Goal: Check status: Check status

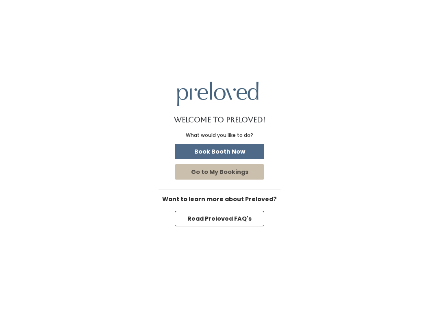
click at [251, 175] on button "Go to My Bookings" at bounding box center [220, 171] width 90 height 15
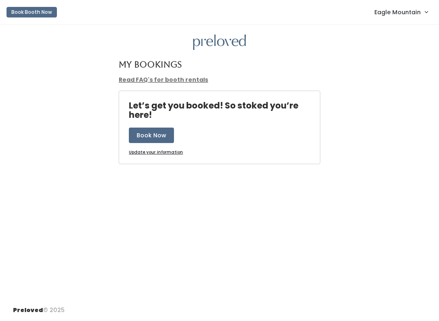
click at [402, 15] on span "Eagle Mountain" at bounding box center [398, 12] width 46 height 9
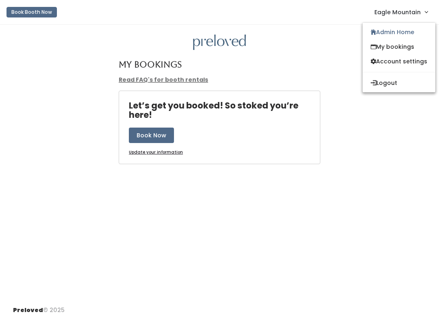
click at [385, 32] on link "Admin Home" at bounding box center [399, 32] width 73 height 15
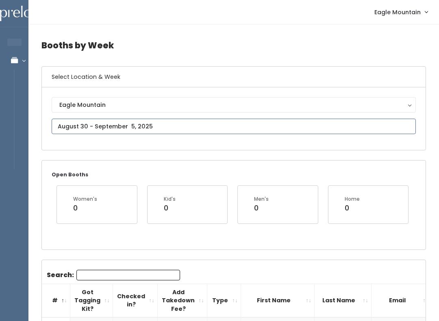
click at [267, 120] on input "text" at bounding box center [234, 126] width 365 height 15
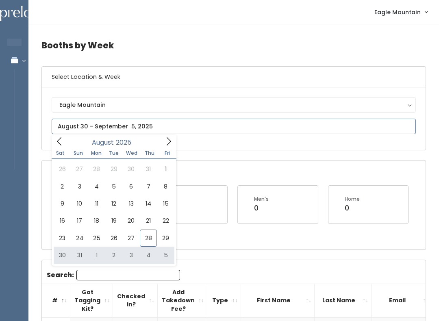
type input "August 30 to September 5"
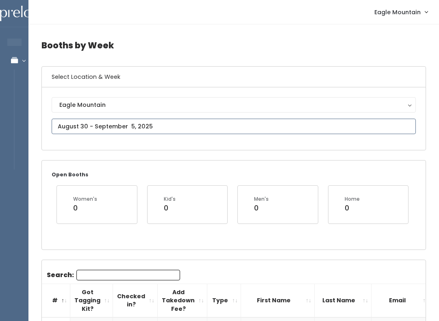
click at [171, 122] on input "text" at bounding box center [234, 126] width 365 height 15
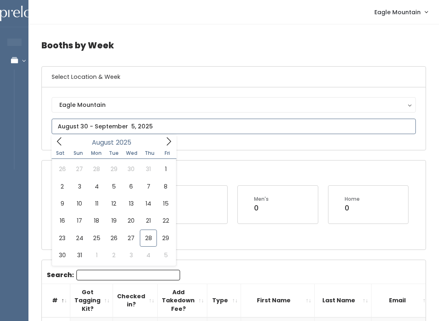
click at [169, 137] on icon at bounding box center [168, 141] width 9 height 9
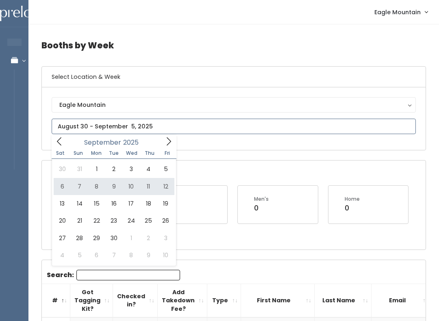
type input "September 6 to September 12"
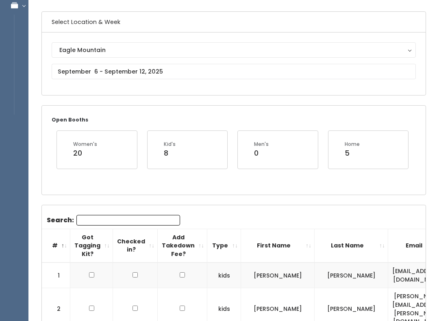
scroll to position [60, 0]
